Goal: Task Accomplishment & Management: Manage account settings

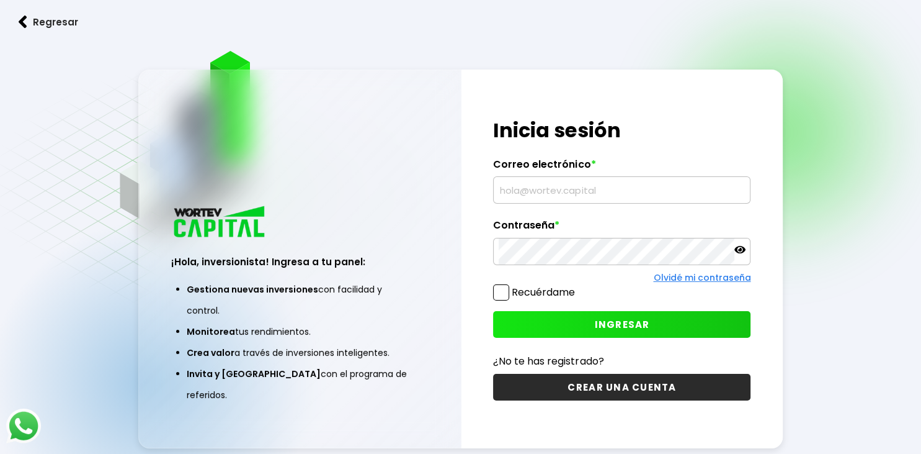
click at [607, 203] on input "text" at bounding box center [622, 190] width 246 height 26
type input "[EMAIL_ADDRESS][DOMAIN_NAME]"
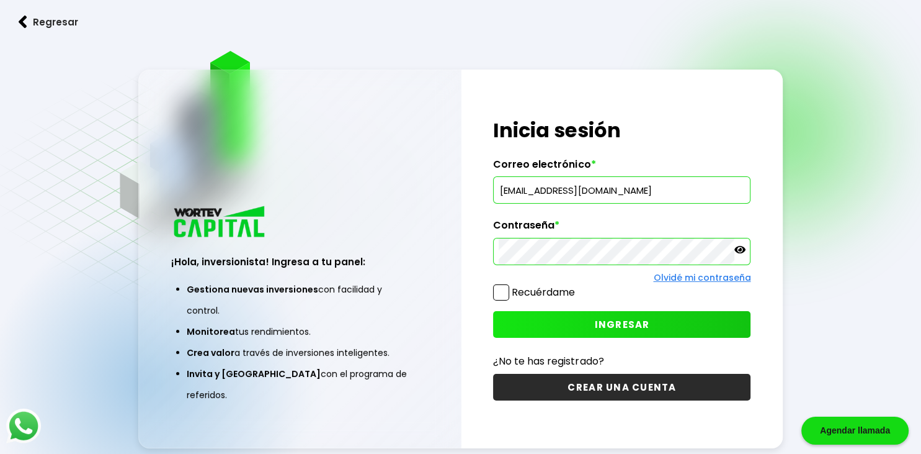
click at [622, 324] on span "INGRESAR" at bounding box center [621, 324] width 55 height 13
click at [743, 251] on icon at bounding box center [740, 249] width 11 height 7
click at [741, 252] on icon at bounding box center [740, 249] width 11 height 11
click at [647, 319] on span "INGRESAR" at bounding box center [621, 324] width 55 height 13
click at [635, 324] on span "INGRESAR" at bounding box center [621, 324] width 55 height 13
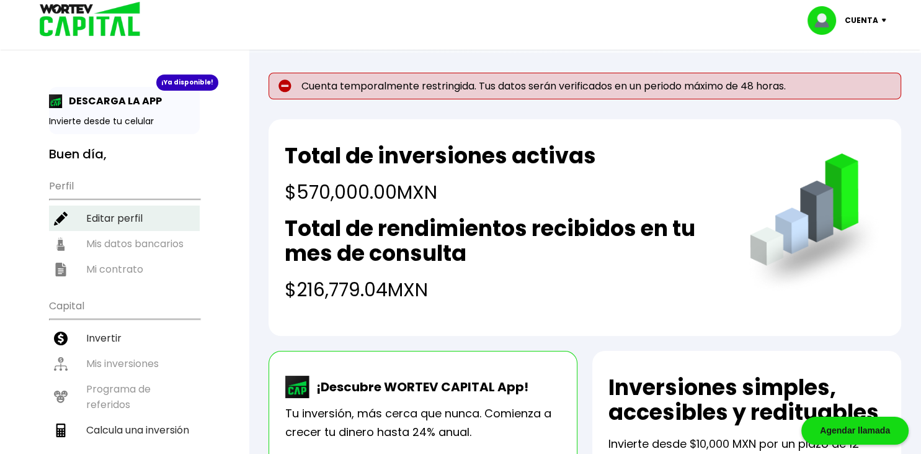
click at [117, 216] on li "Editar perfil" at bounding box center [124, 217] width 151 height 25
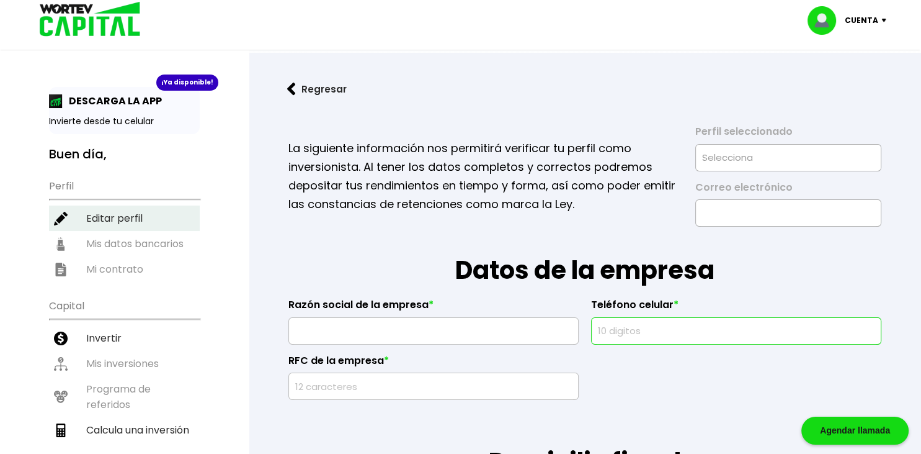
select select "Hombre"
select select "DF"
select select "Bancoppel"
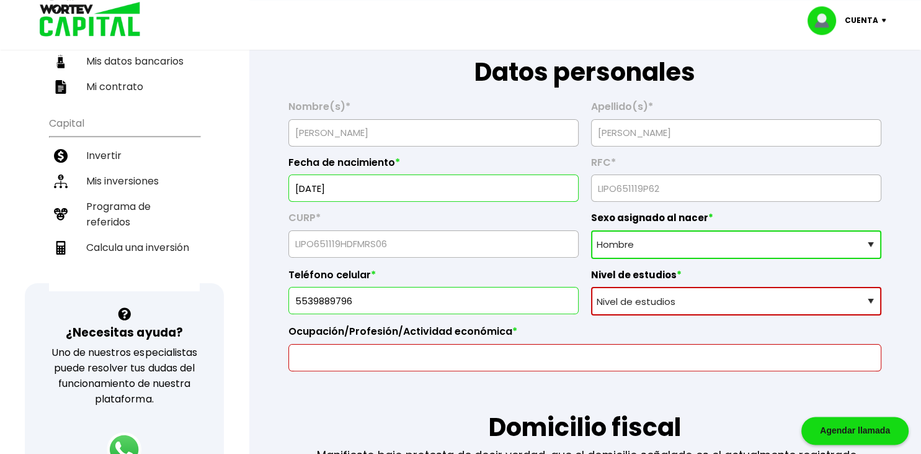
scroll to position [189, 0]
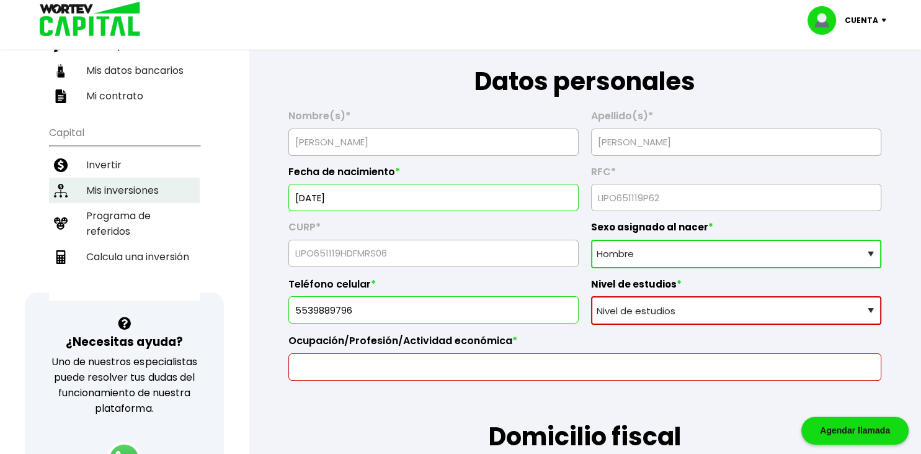
click at [140, 177] on li "Mis inversiones" at bounding box center [124, 189] width 151 height 25
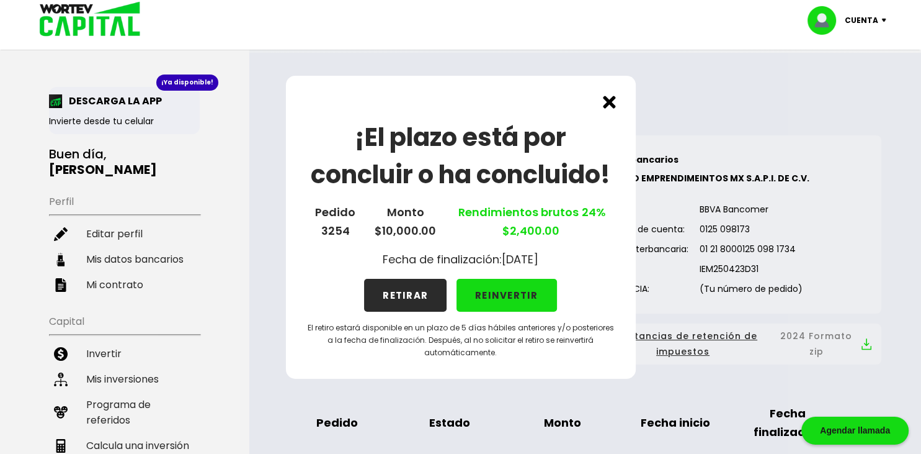
click at [418, 292] on button "RETIRAR" at bounding box center [405, 295] width 83 height 33
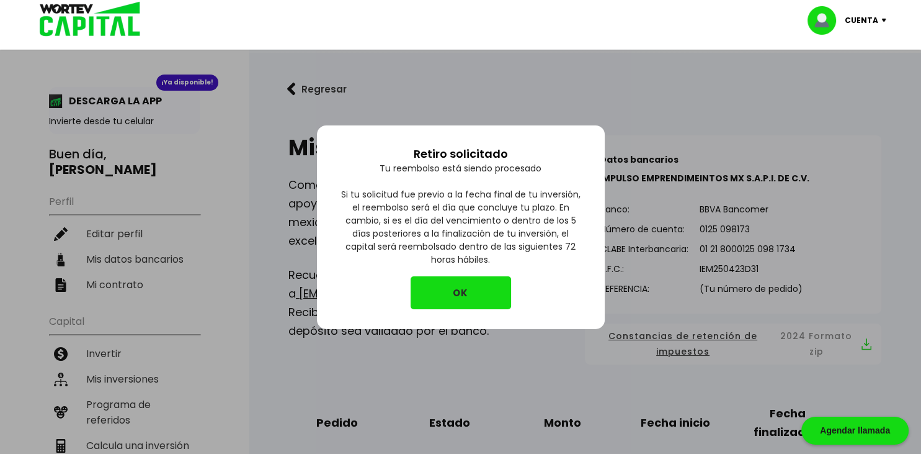
click at [418, 292] on button "OK" at bounding box center [461, 292] width 101 height 33
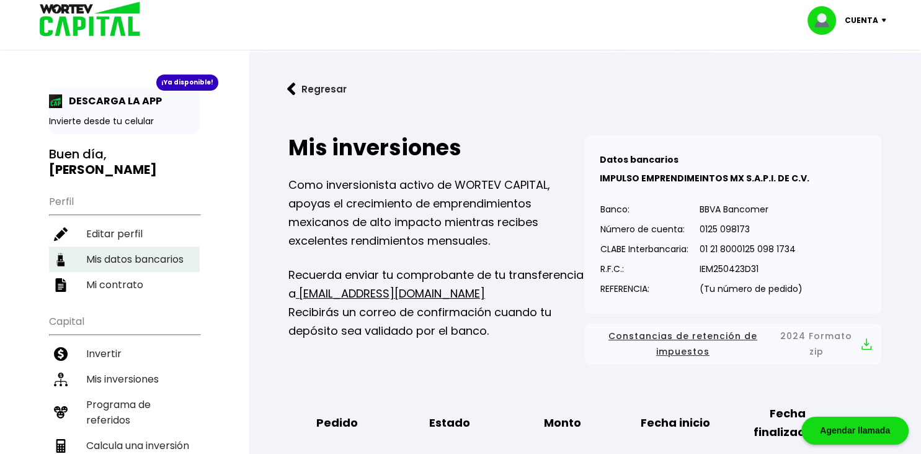
click at [148, 246] on li "Mis datos bancarios" at bounding box center [124, 258] width 151 height 25
select select "Bancoppel"
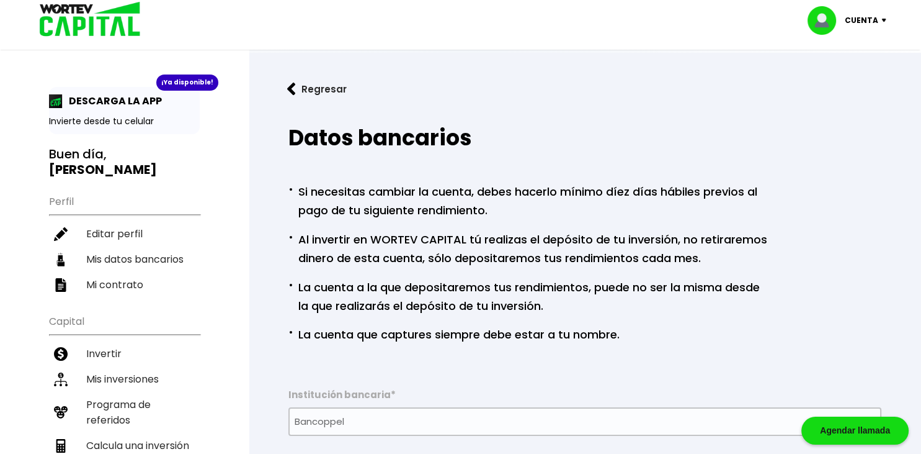
click at [291, 90] on img at bounding box center [291, 89] width 9 height 13
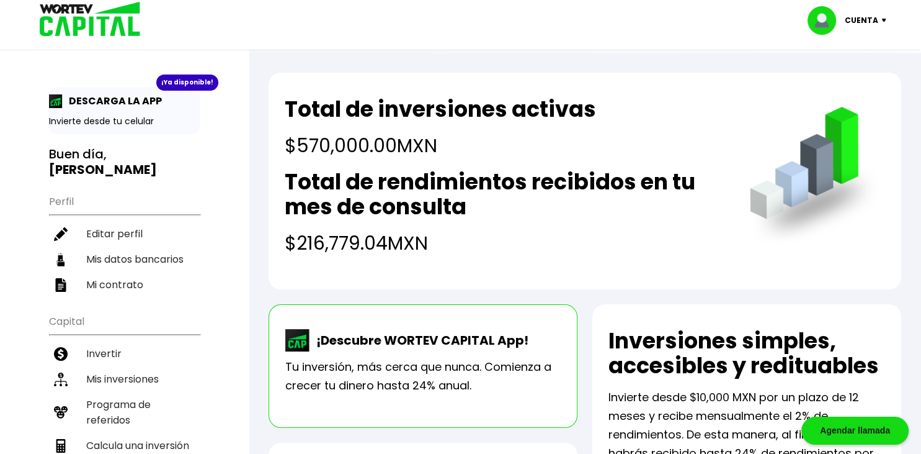
click at [884, 21] on img at bounding box center [887, 21] width 17 height 4
click at [853, 81] on li "Cerrar sesión" at bounding box center [848, 82] width 99 height 25
